Goal: Find specific page/section: Find specific page/section

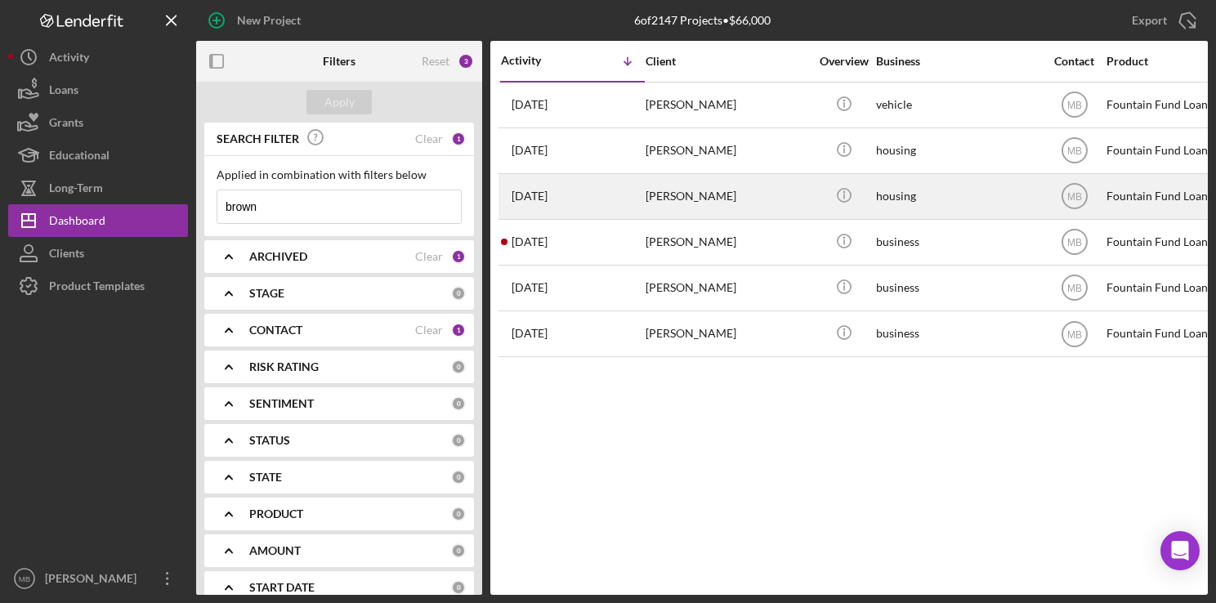
click at [586, 201] on div "[DATE] [PERSON_NAME]" at bounding box center [572, 196] width 143 height 43
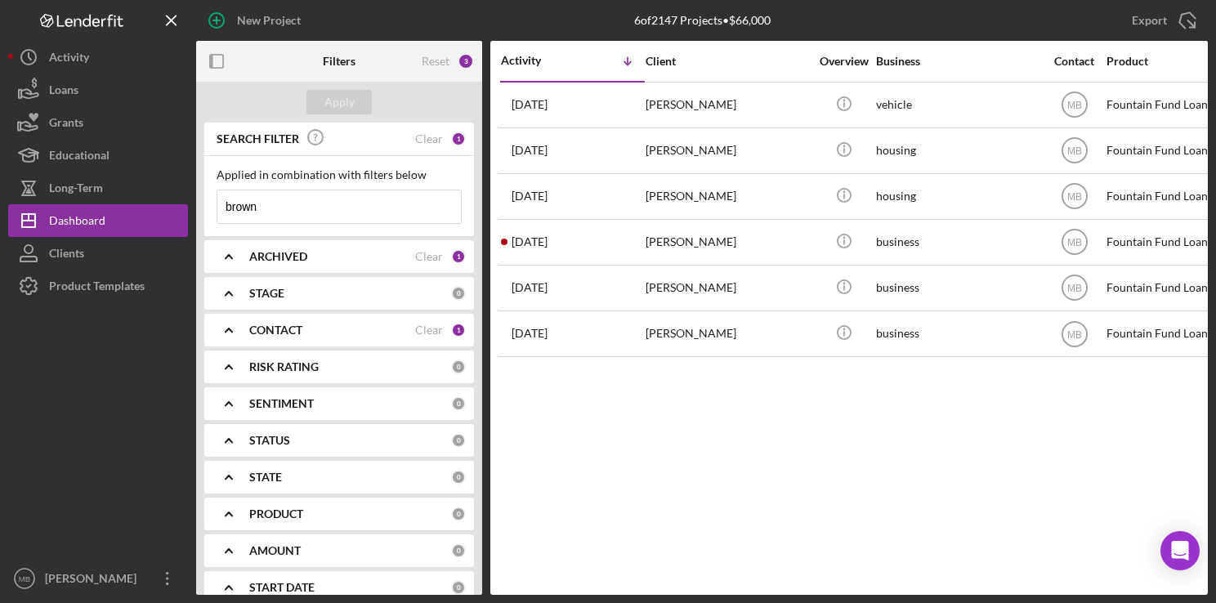
click at [303, 201] on input "brown" at bounding box center [339, 206] width 244 height 33
type input "b"
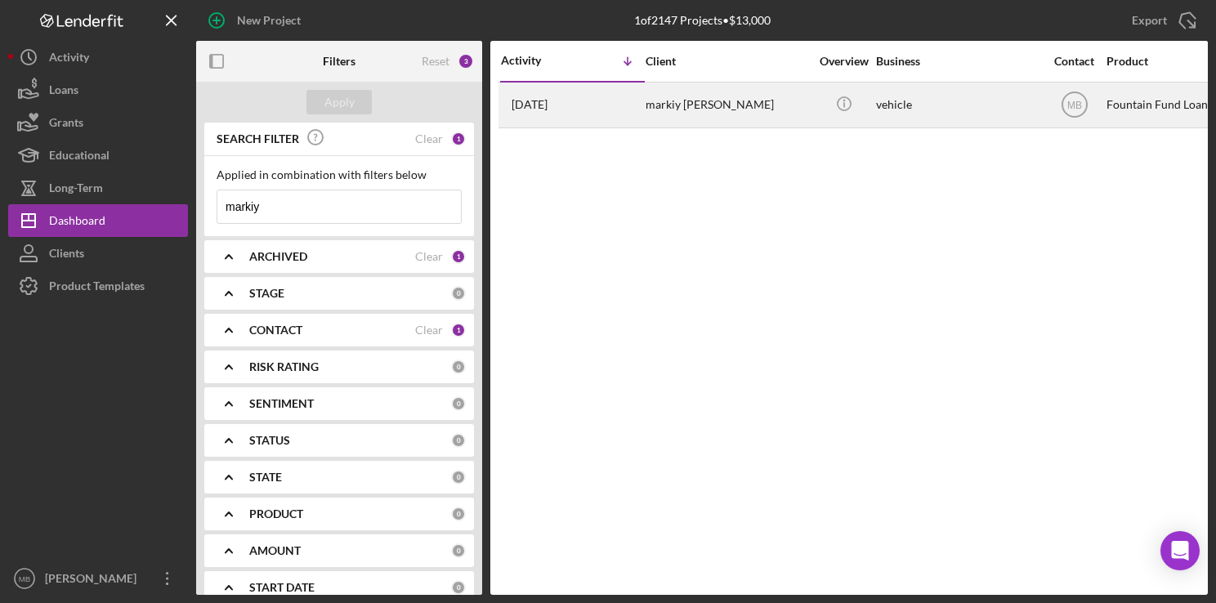
type input "markiy"
click at [672, 104] on div "markiy grasty" at bounding box center [727, 104] width 163 height 43
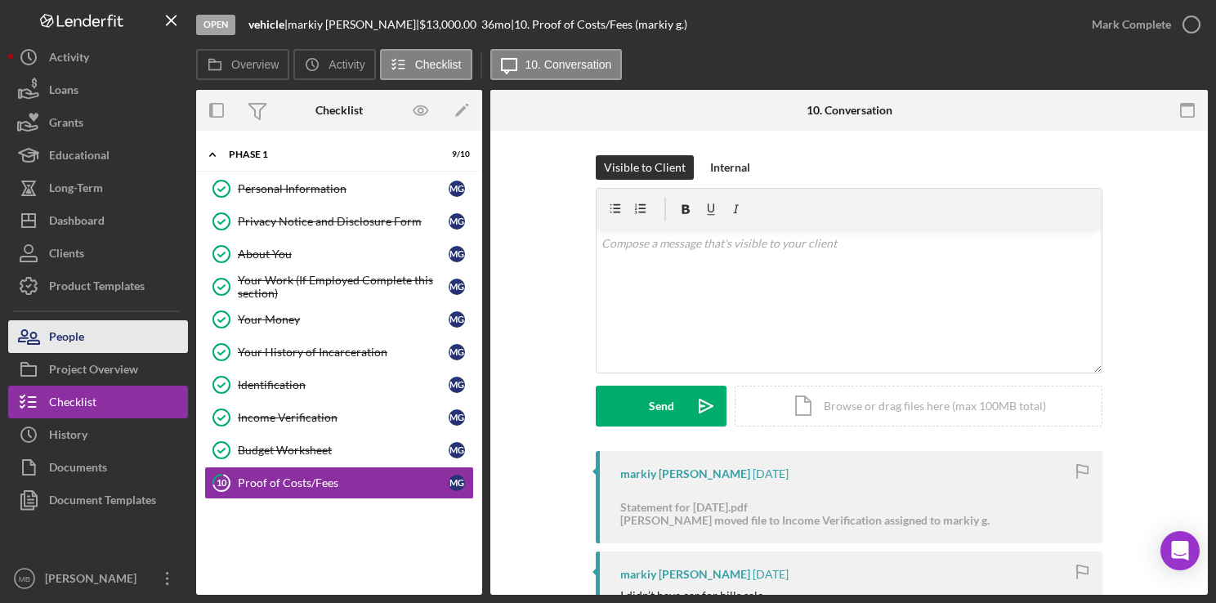
click at [71, 336] on div "People" at bounding box center [66, 338] width 35 height 37
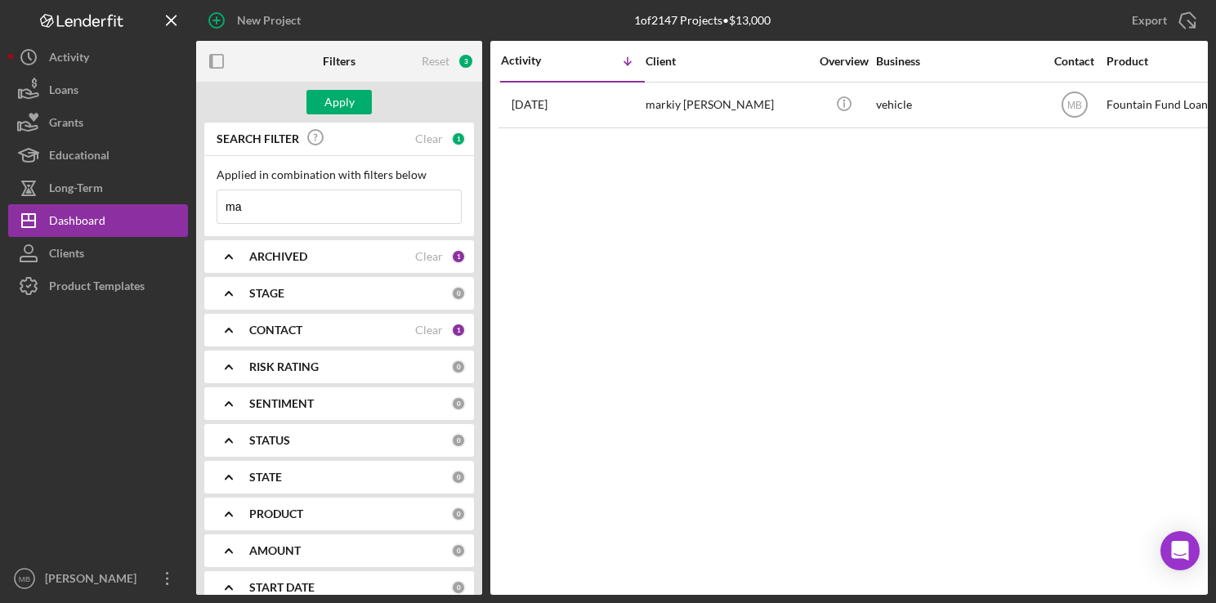
type input "m"
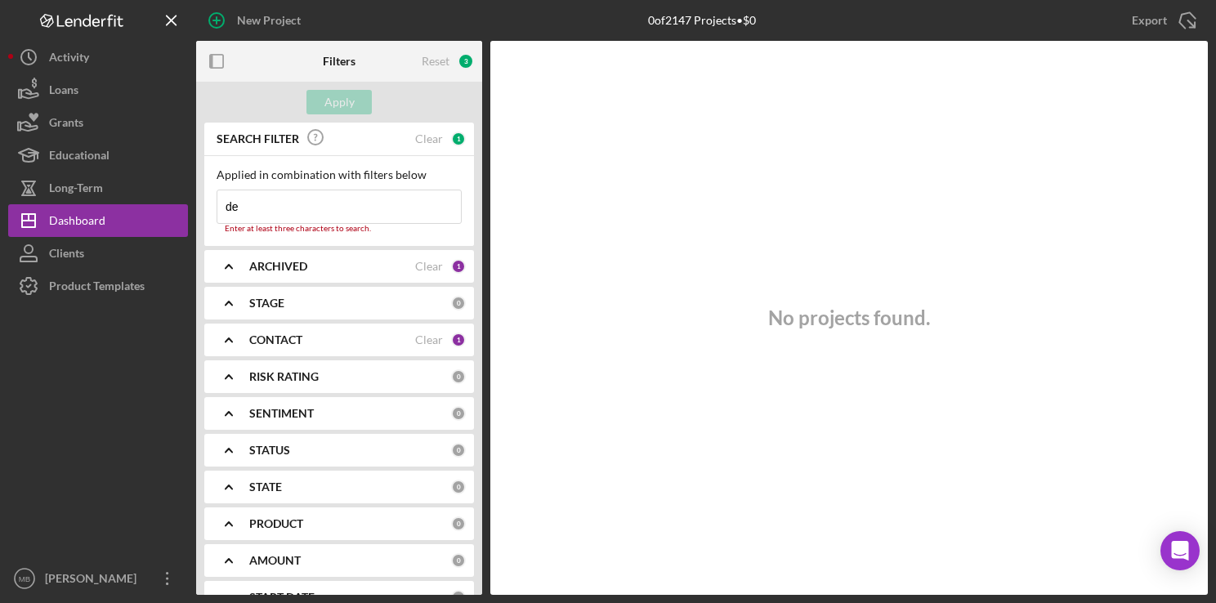
type input "d"
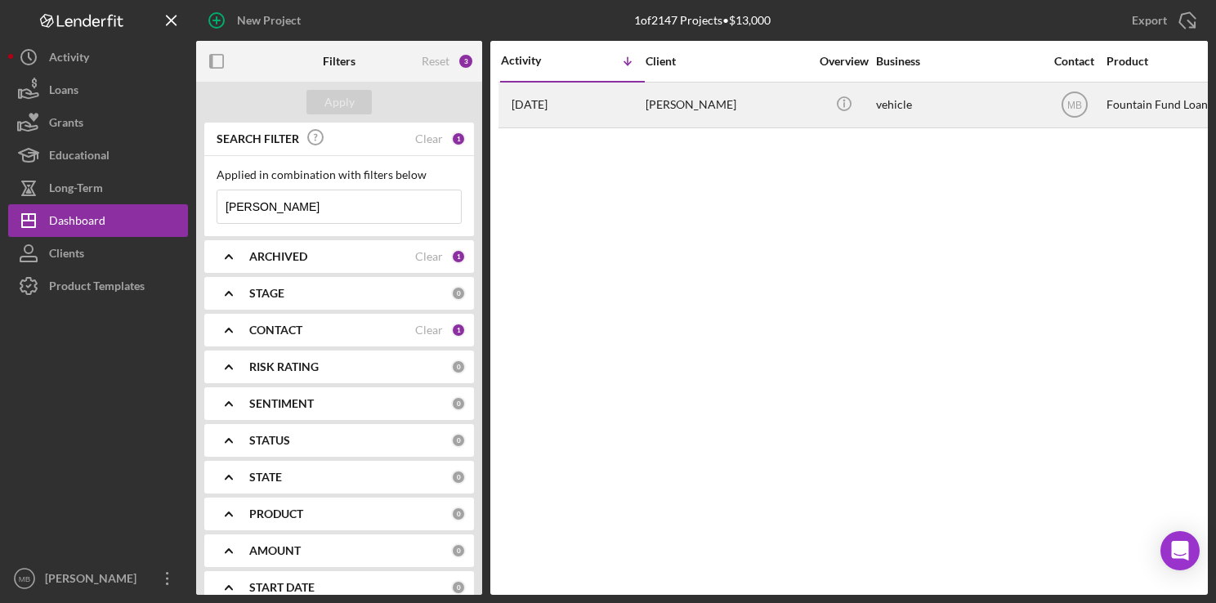
type input "rahsaan"
click at [673, 105] on div "rahsaan De Bose" at bounding box center [727, 104] width 163 height 43
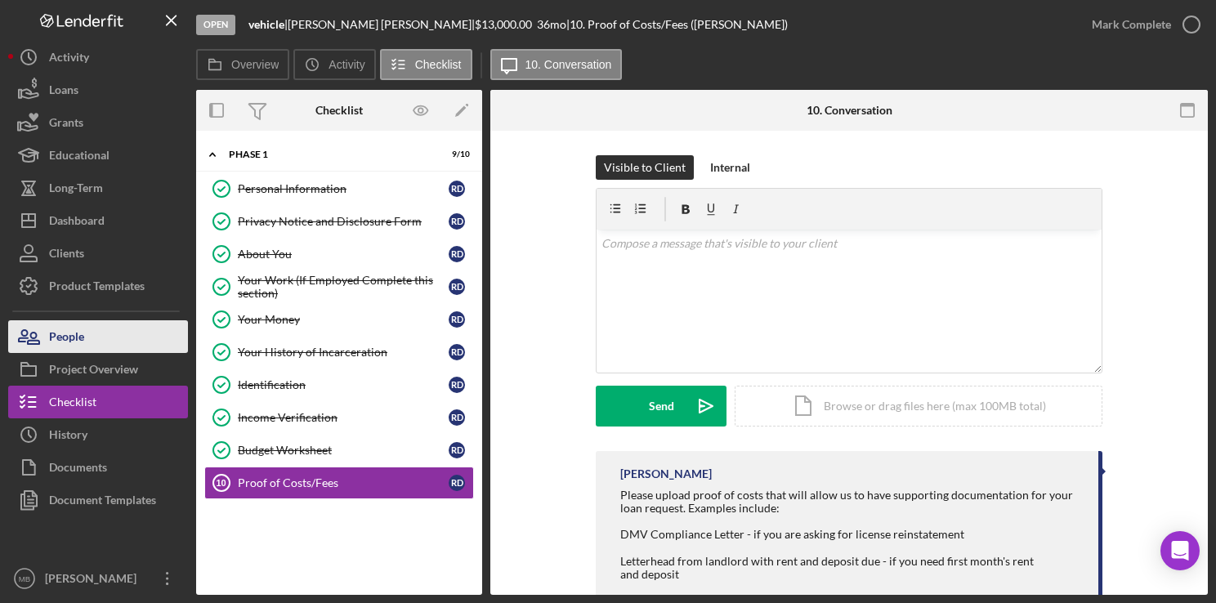
click at [83, 325] on div "People" at bounding box center [66, 338] width 35 height 37
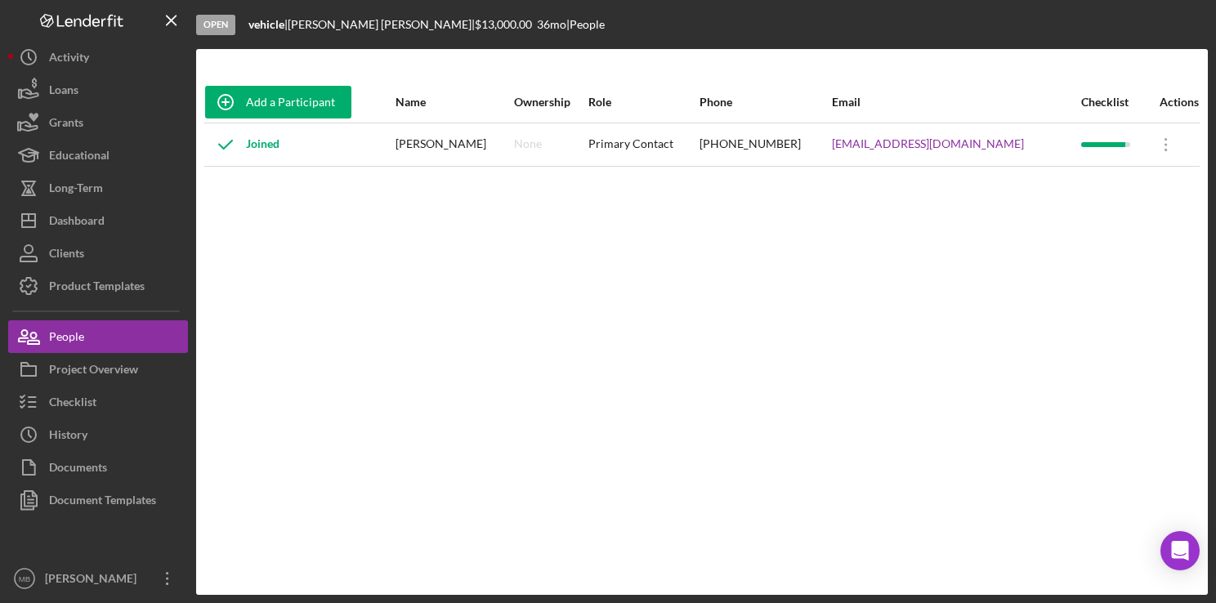
drag, startPoint x: 83, startPoint y: 325, endPoint x: 360, endPoint y: 216, distance: 297.9
click at [360, 216] on div "Add a Participant Name Ownership Role Phone Email Checklist Actions Joined rahs…" at bounding box center [702, 322] width 1012 height 481
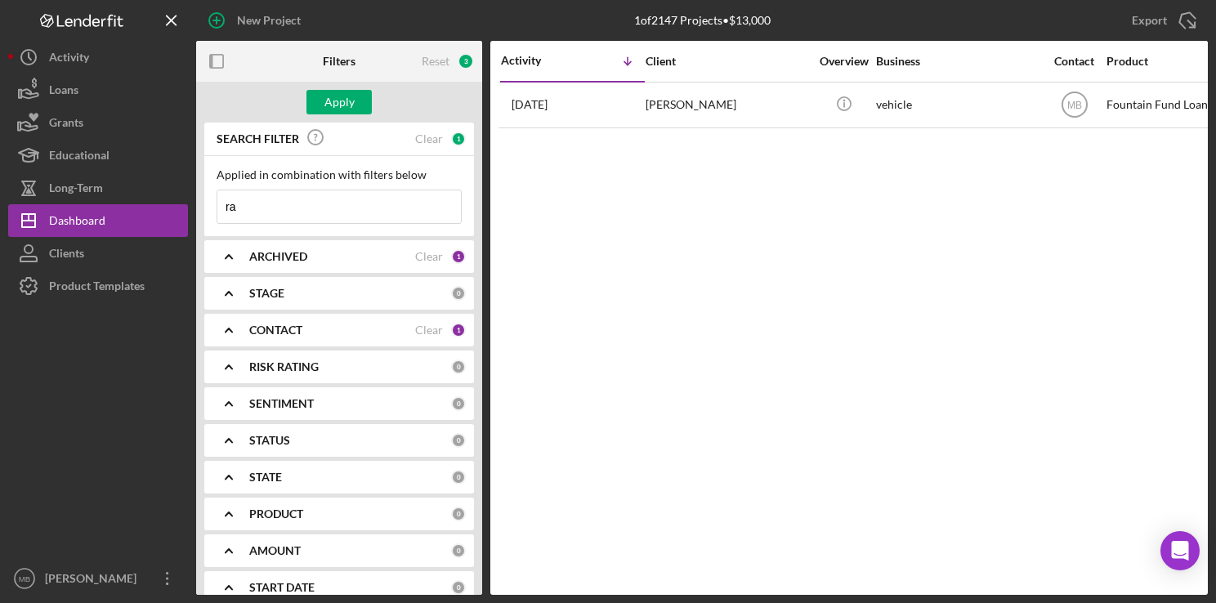
type input "r"
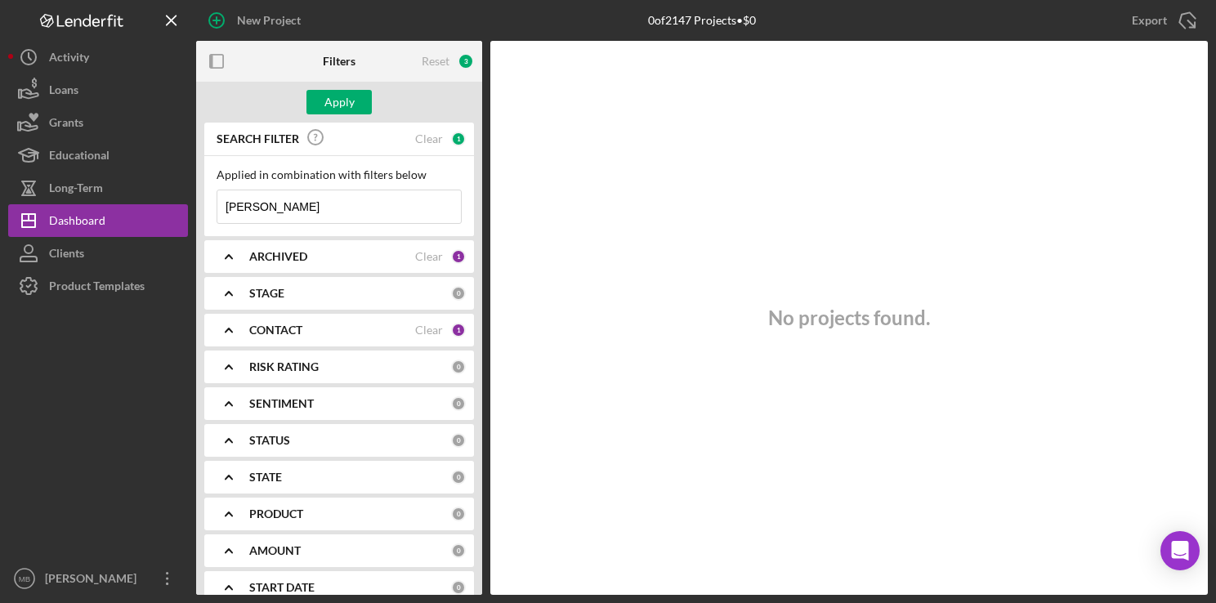
type input "Derrick Rowland"
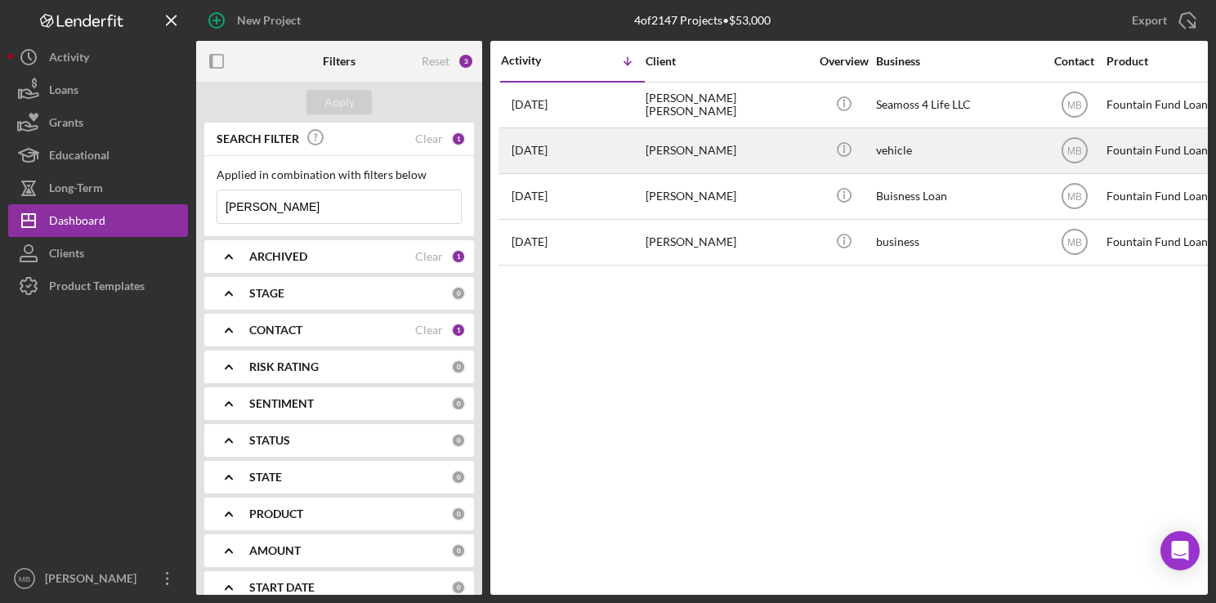
click at [615, 154] on div "3 weeks ago Derrick Roland" at bounding box center [572, 150] width 143 height 43
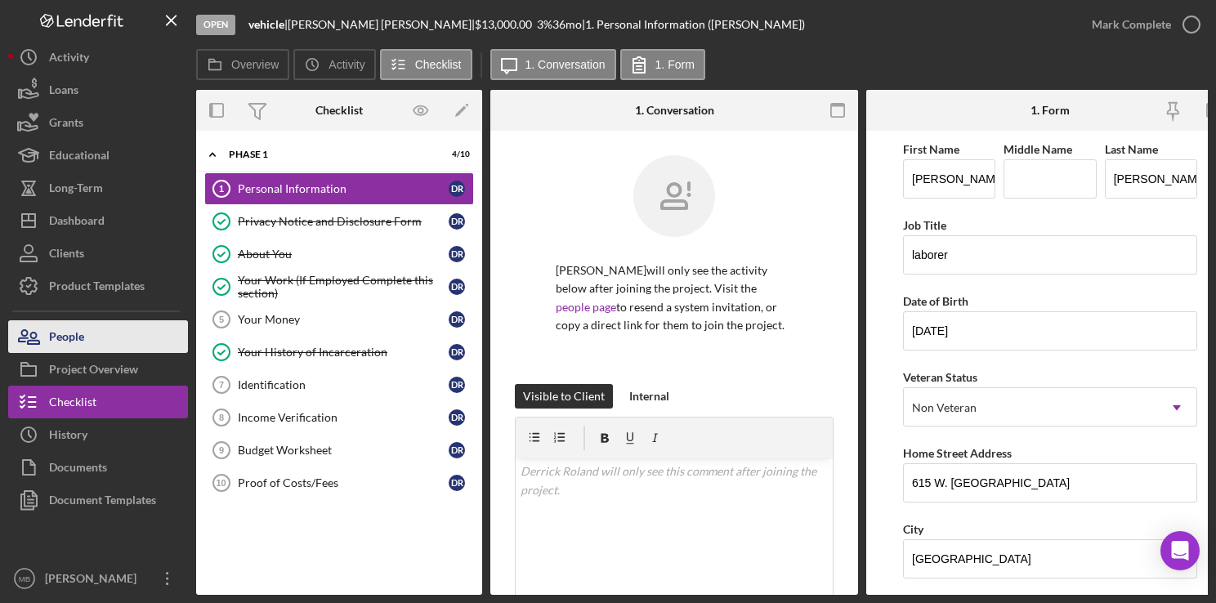
click at [123, 329] on button "People" at bounding box center [98, 336] width 180 height 33
